Goal: Find specific page/section: Find specific page/section

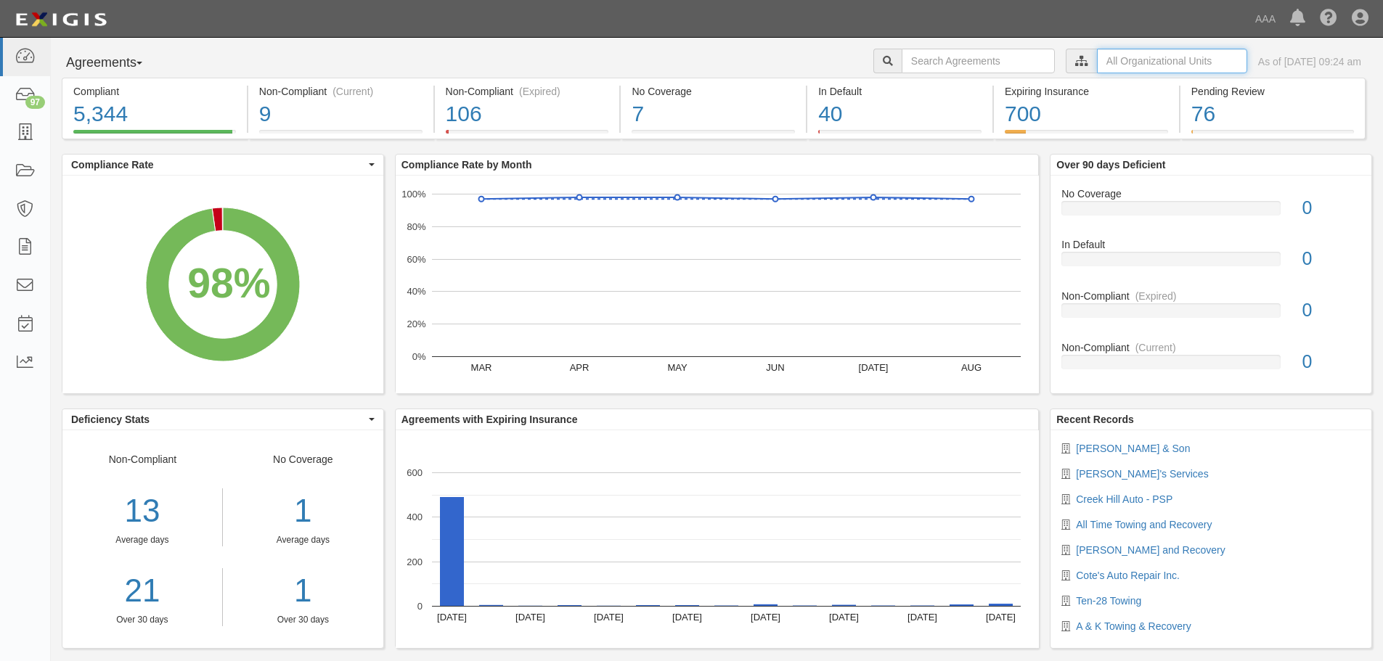
click at [1097, 68] on input "text" at bounding box center [1172, 61] width 150 height 25
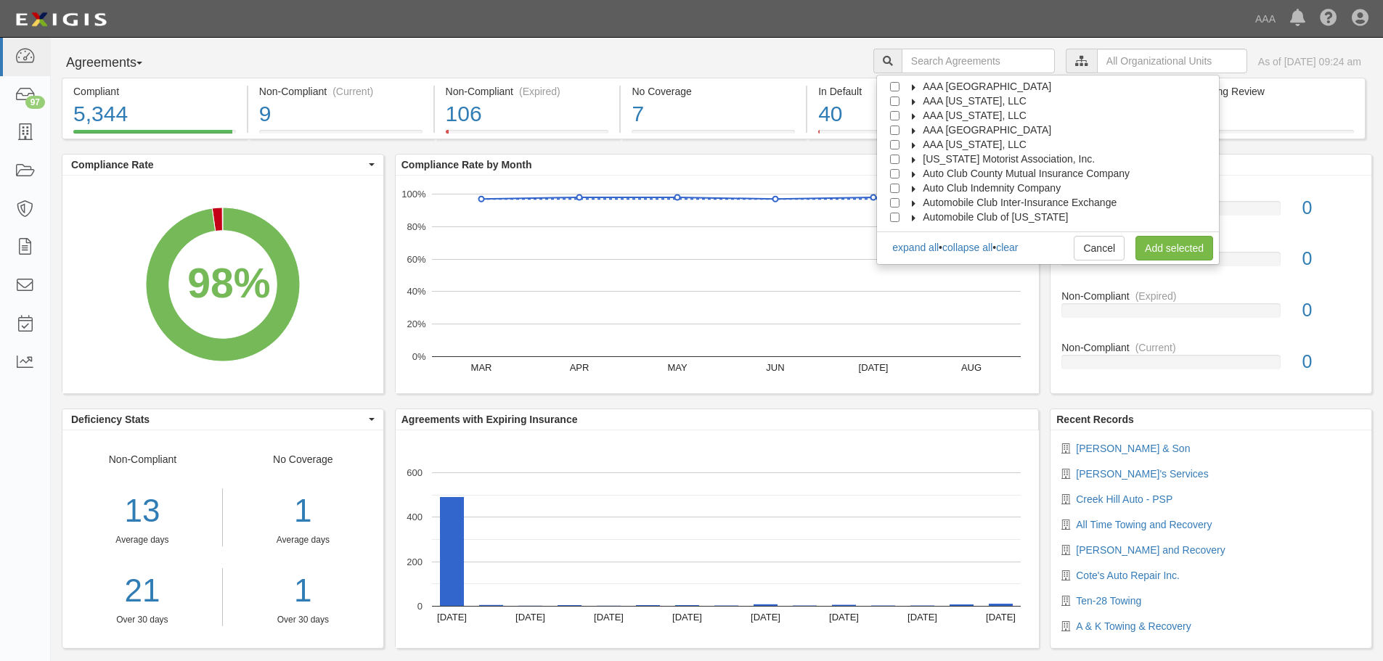
click at [1013, 131] on span "AAA [GEOGRAPHIC_DATA]" at bounding box center [986, 130] width 128 height 12
click at [1005, 145] on span "Automotive Services" at bounding box center [981, 145] width 93 height 12
click at [925, 176] on input "Emergency Roadside Service (ERS)" at bounding box center [920, 173] width 9 height 9
checkbox input "true"
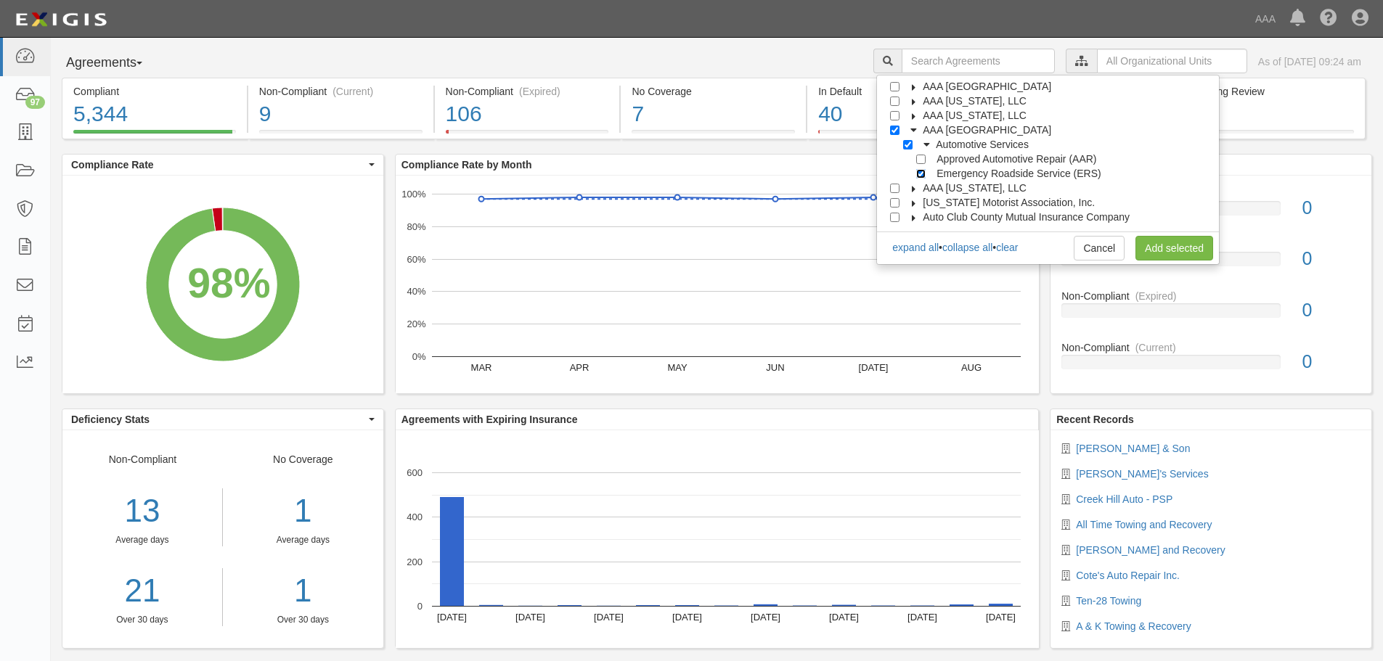
checkbox input "true"
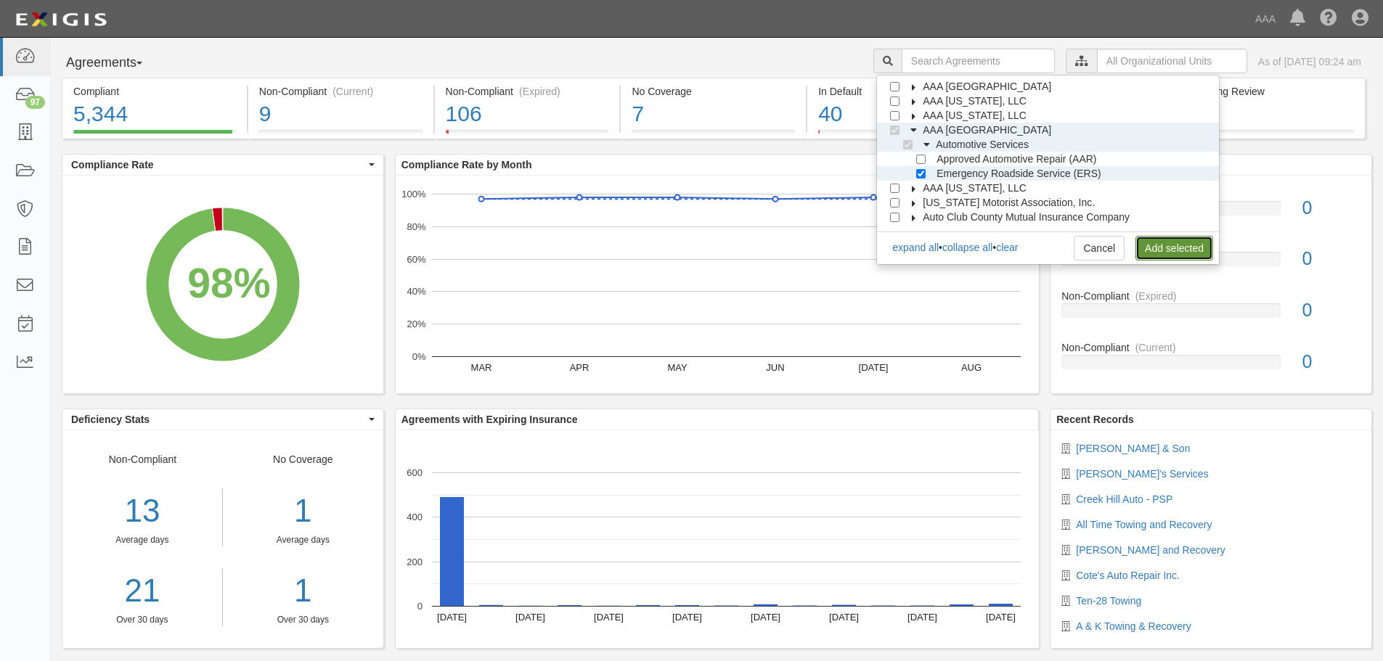
click at [1157, 247] on link "Add selected" at bounding box center [1174, 248] width 78 height 25
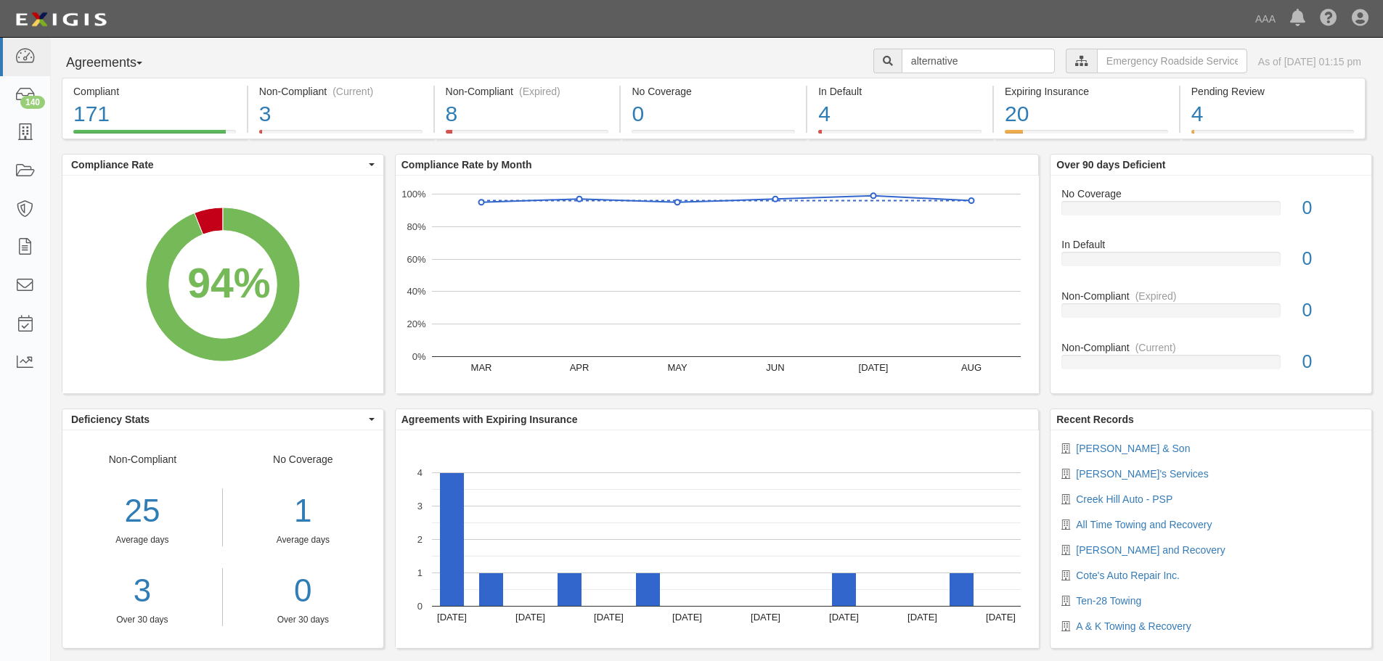
type input "alternative"
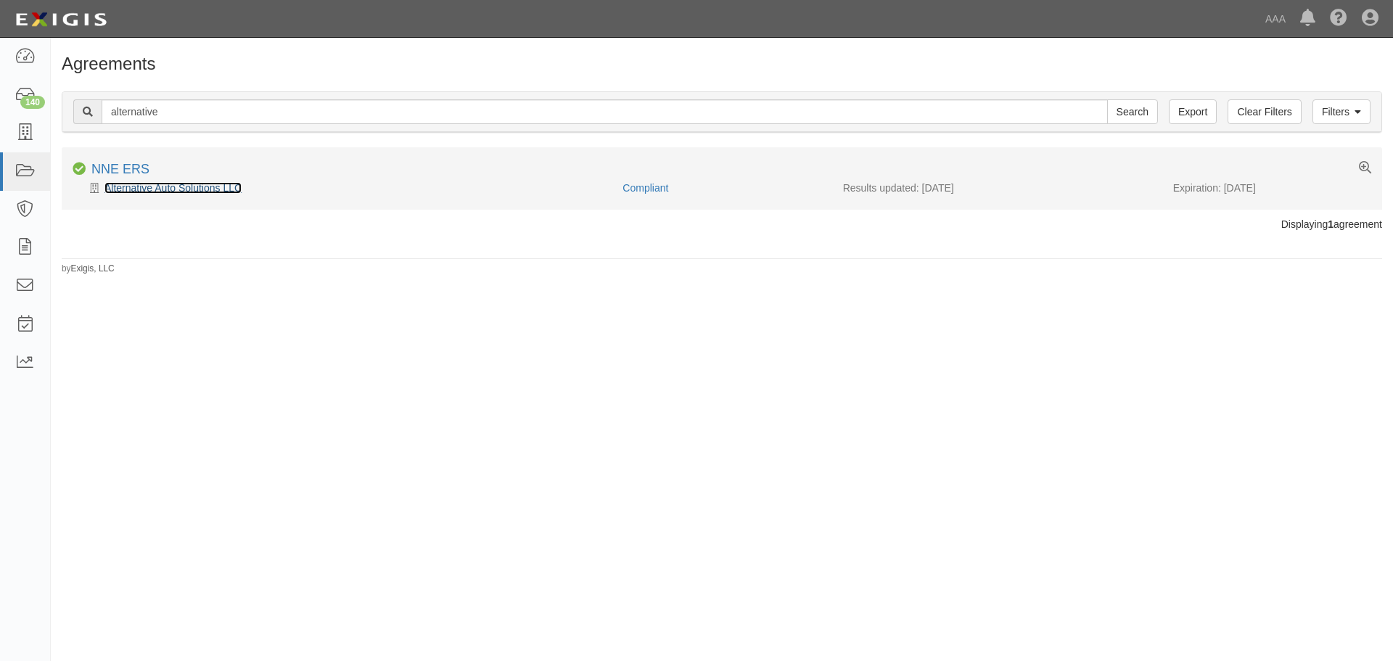
click at [150, 193] on link "Alternative Auto Solutions LLC" at bounding box center [173, 188] width 137 height 12
click at [151, 192] on link "Alternative Auto Solutions LLC" at bounding box center [173, 188] width 137 height 12
